Goal: Register for event/course

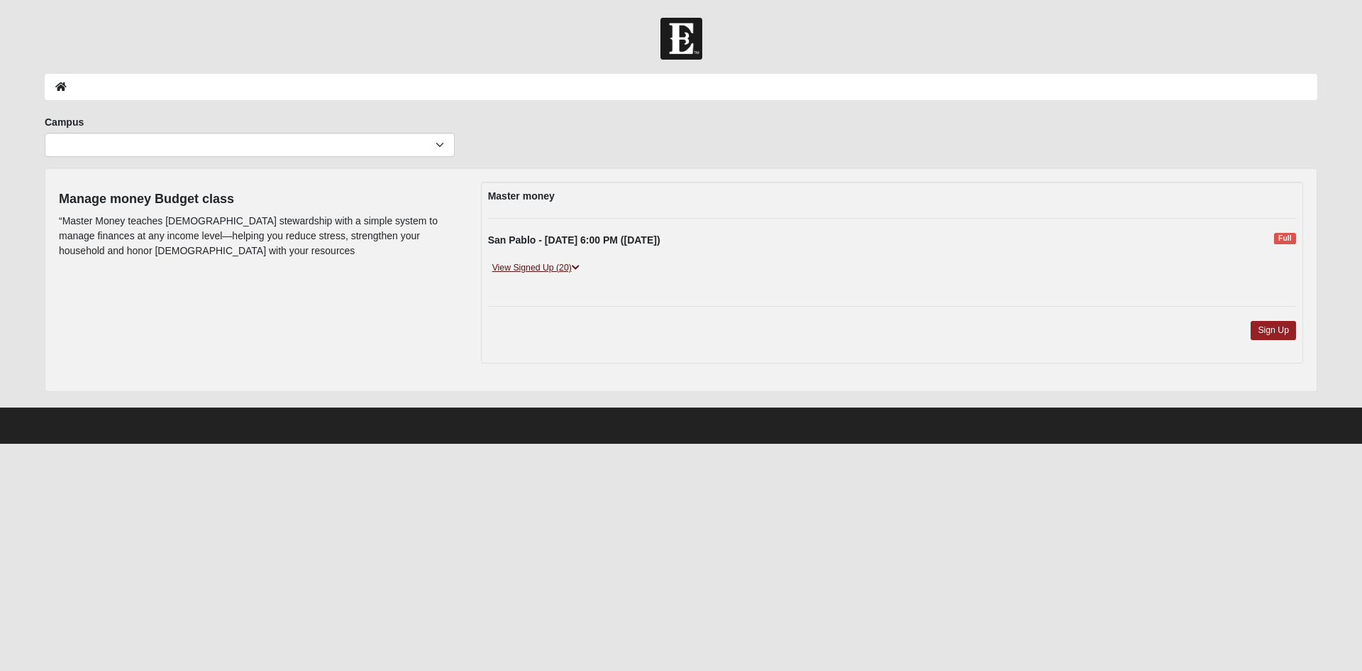
click at [531, 269] on link "View Signed Up (20)" at bounding box center [536, 267] width 96 height 15
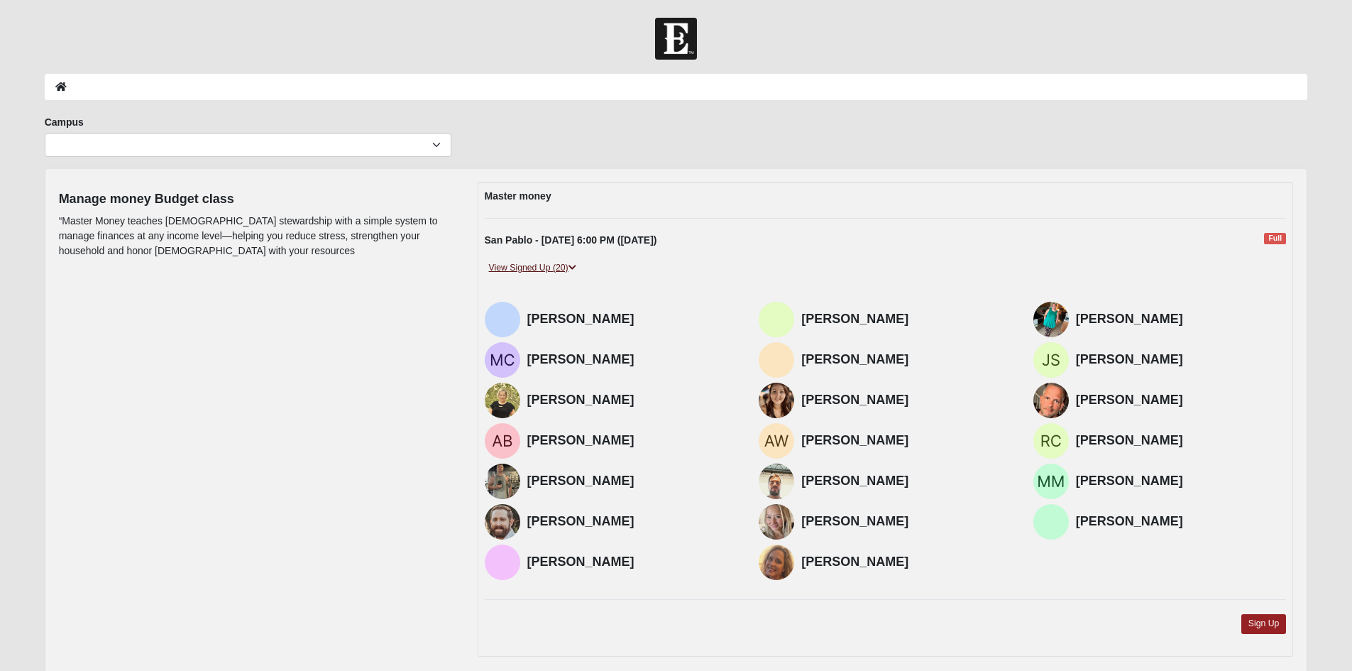
click at [531, 269] on link "View Signed Up (20)" at bounding box center [533, 267] width 96 height 15
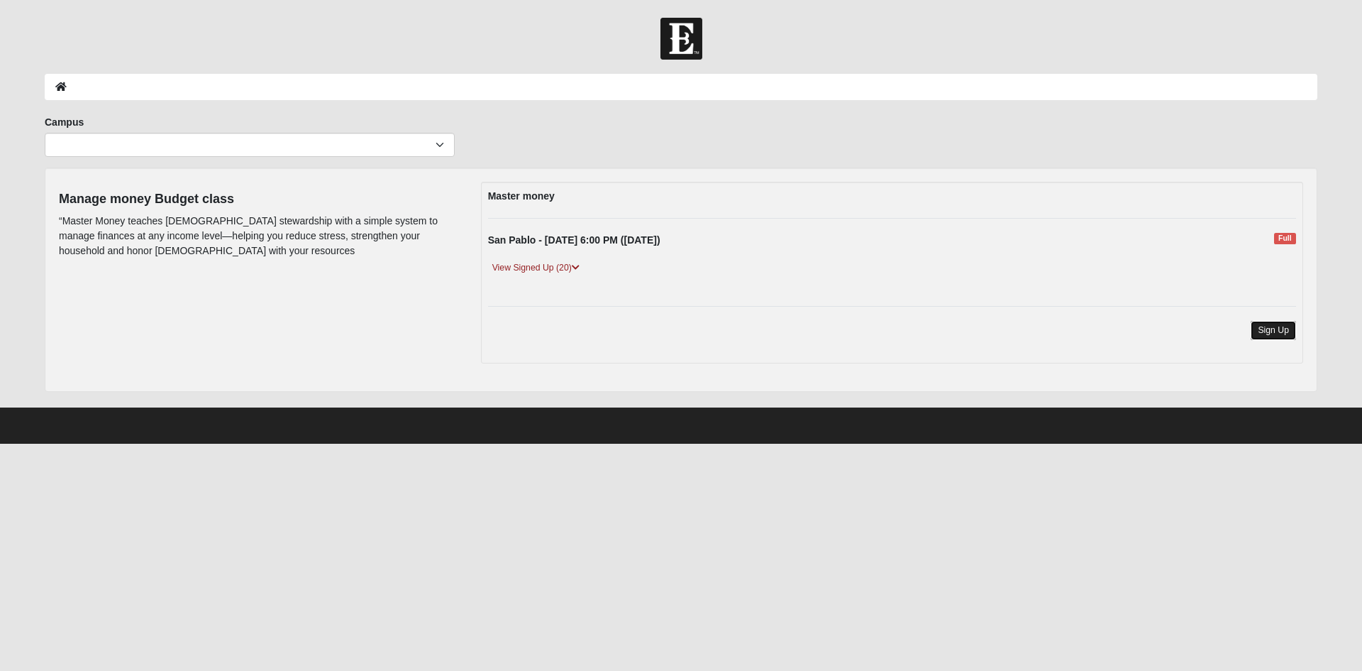
click at [1289, 331] on link "Sign Up" at bounding box center [1273, 330] width 45 height 19
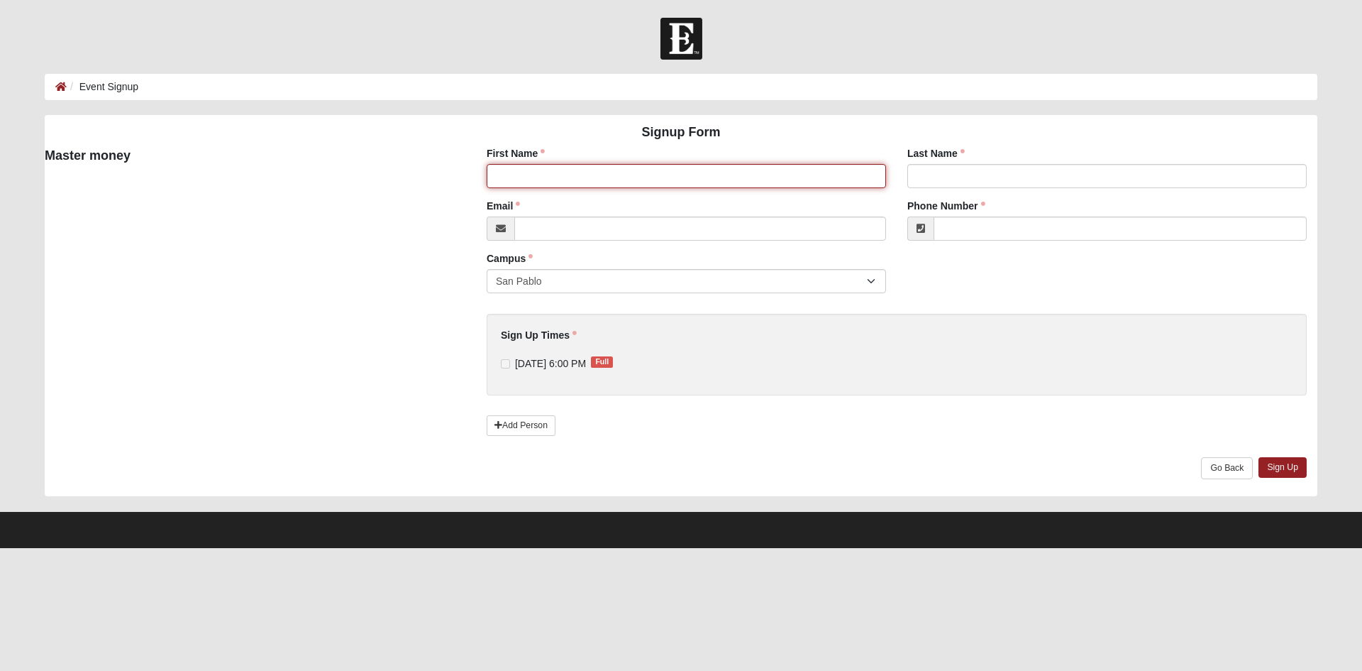
click at [527, 186] on input "First Name" at bounding box center [686, 176] width 399 height 24
type input "Kayla"
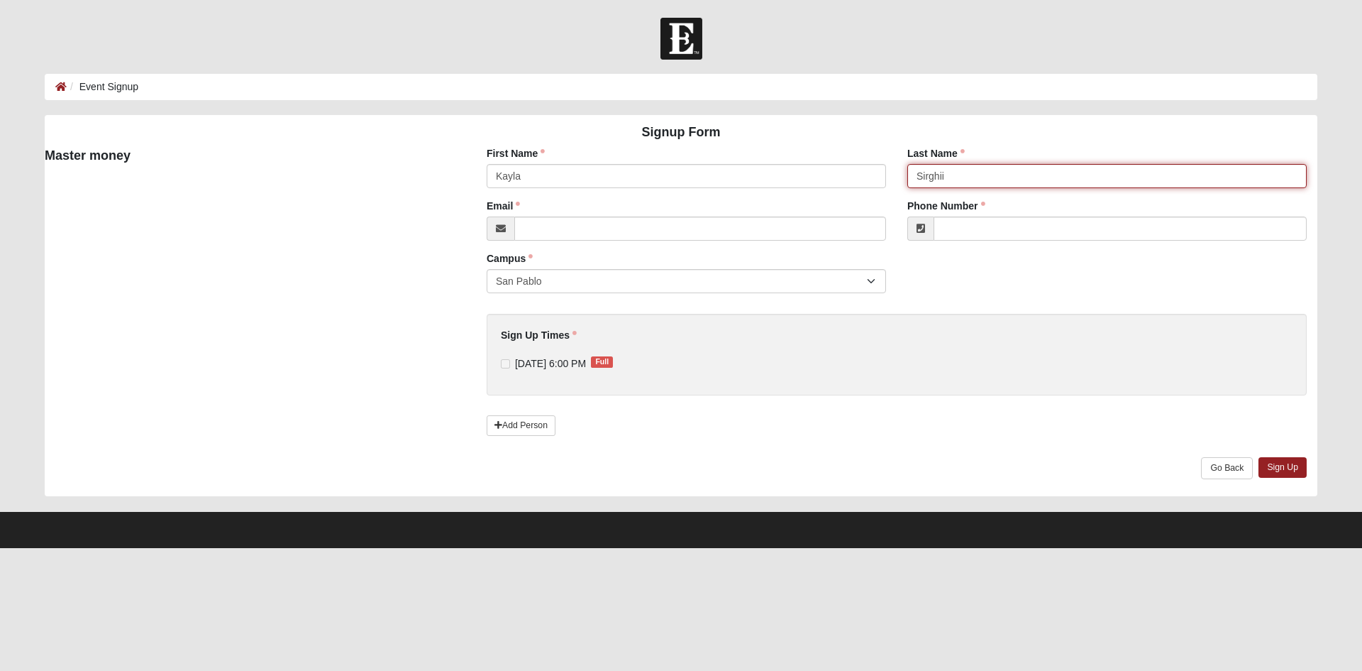
type input "Sirghii"
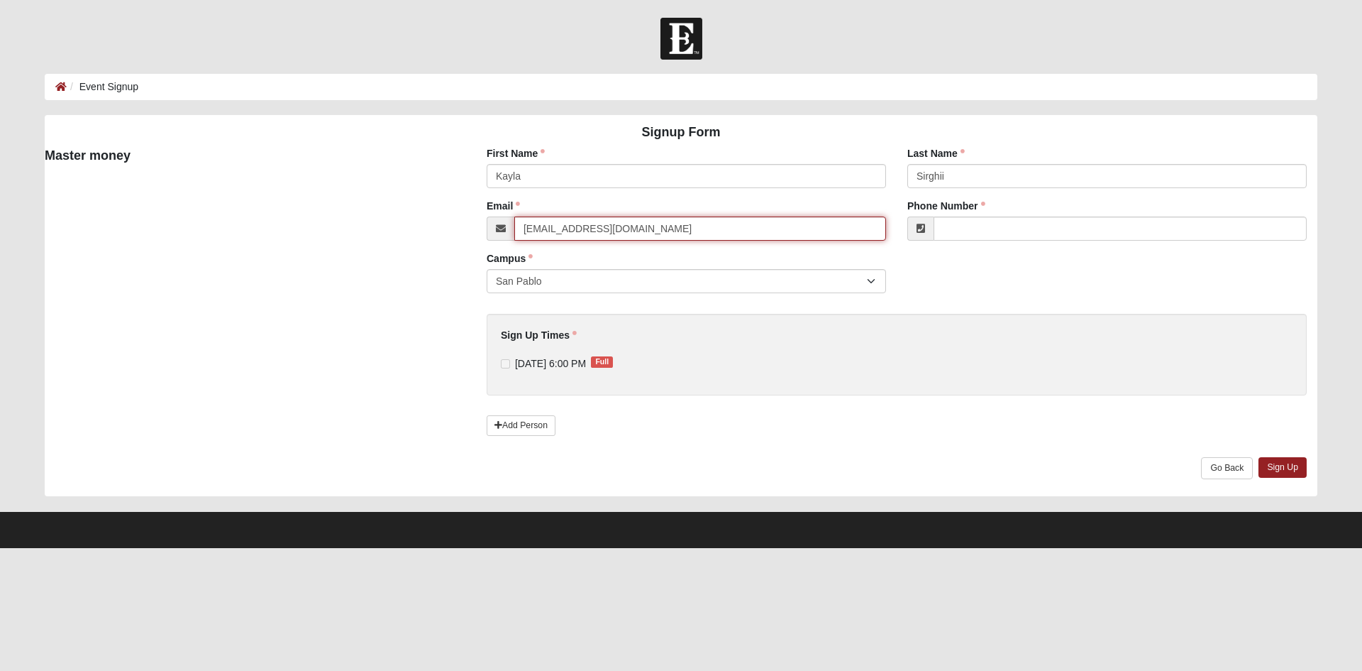
type input "bellkayla@gmail.com"
type input "(541) 250-1856"
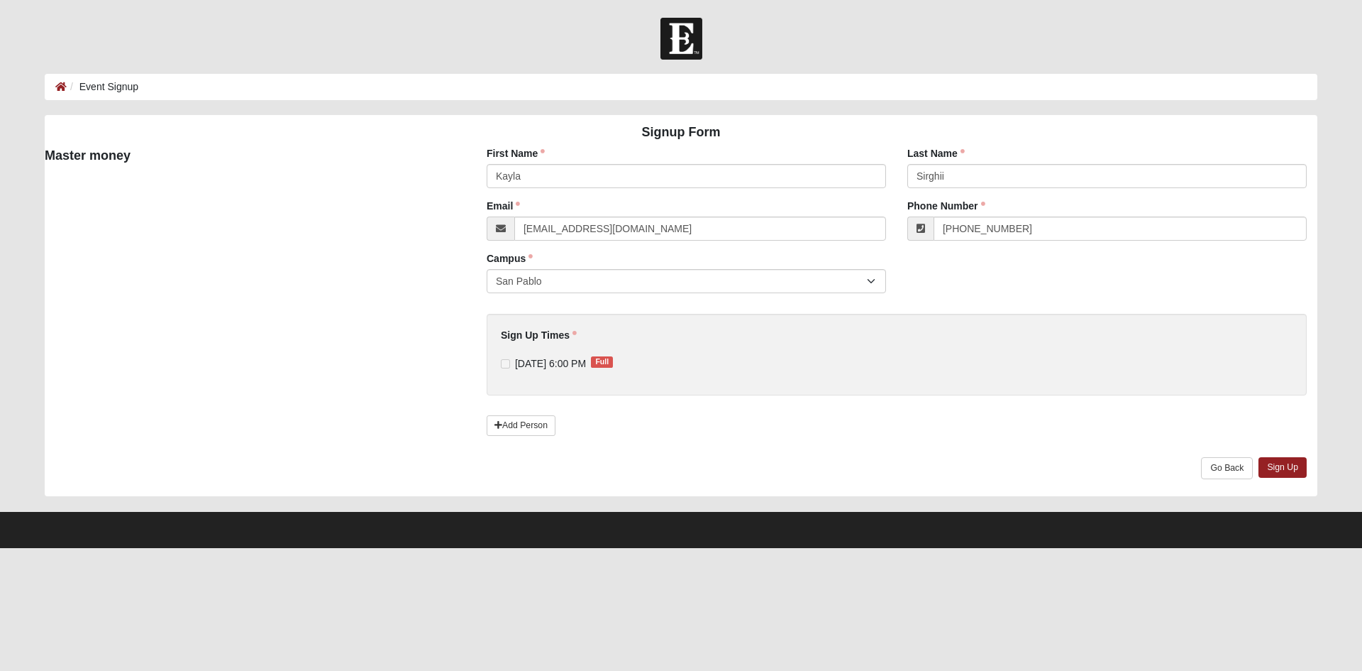
click at [507, 370] on label "10/16/2025 6:00 PM Full" at bounding box center [557, 363] width 112 height 14
click at [1279, 469] on link "Sign Up" at bounding box center [1283, 467] width 48 height 21
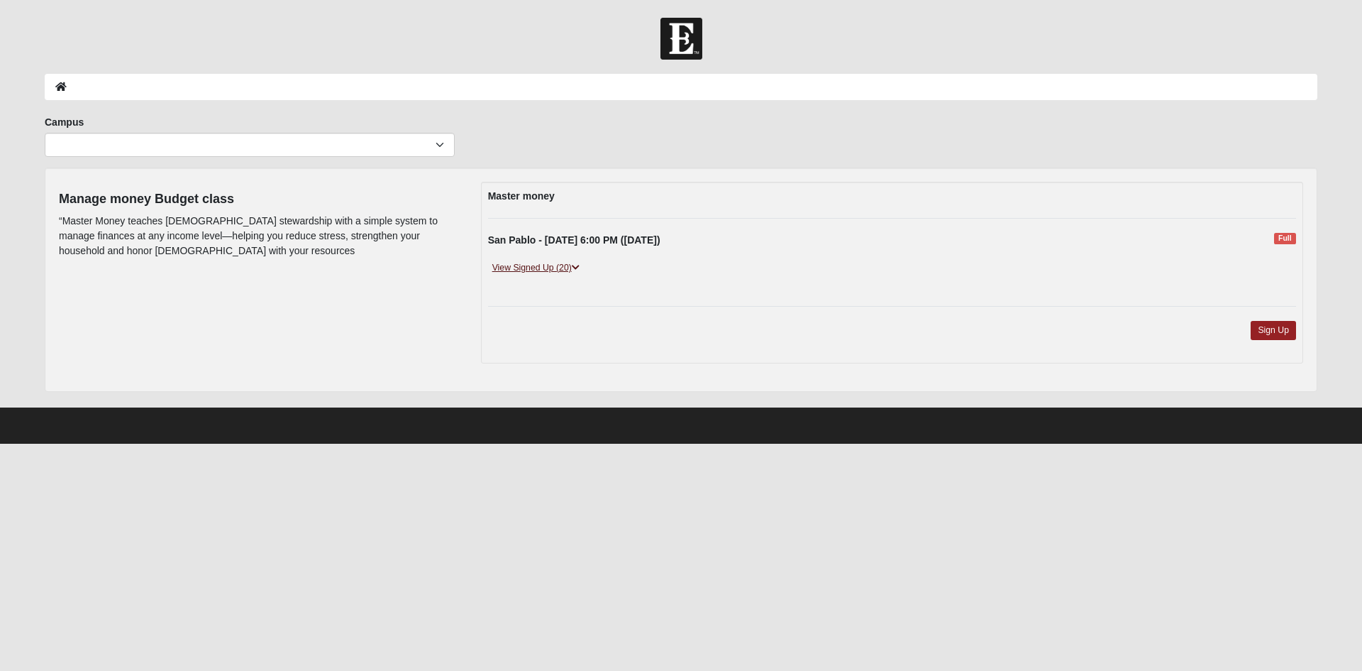
click at [547, 265] on link "View Signed Up (20)" at bounding box center [536, 267] width 96 height 15
